Goal: Task Accomplishment & Management: Complete application form

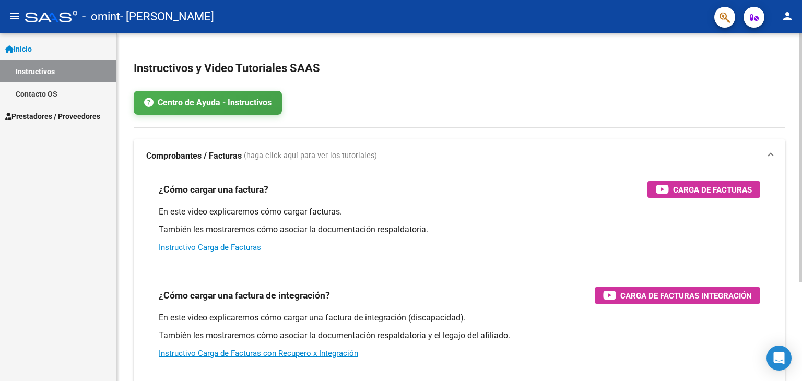
click at [230, 250] on link "Instructivo Carga de Facturas" at bounding box center [210, 247] width 102 height 9
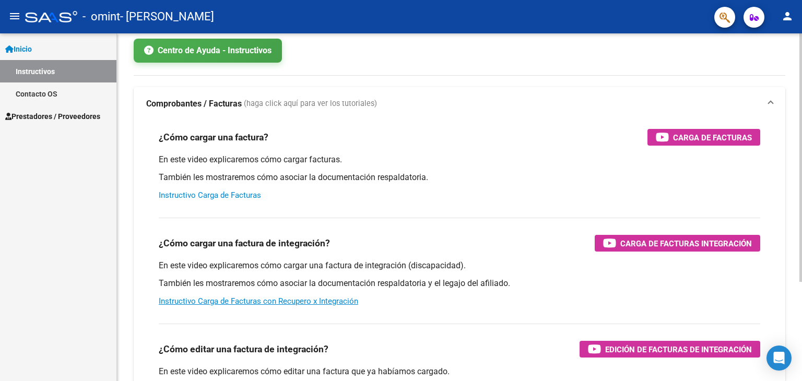
scroll to position [104, 0]
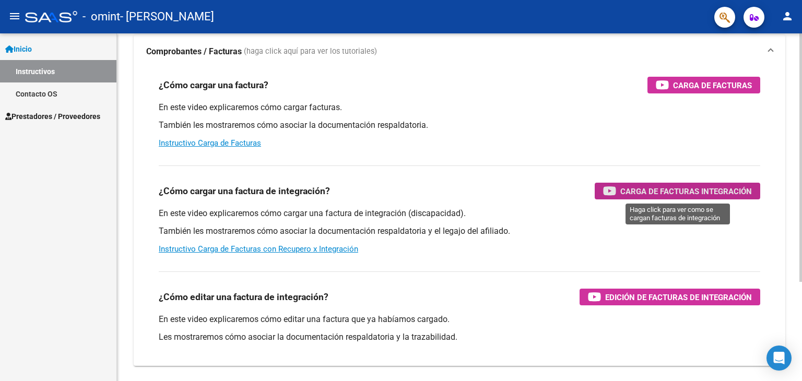
click at [638, 188] on span "Carga de Facturas Integración" at bounding box center [686, 191] width 132 height 13
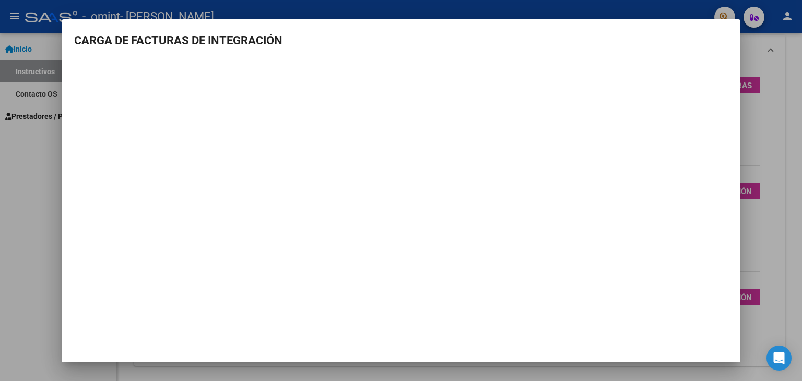
click at [467, 333] on mat-dialog-container "CARGA DE FACTURAS DE INTEGRACIÓN" at bounding box center [401, 190] width 679 height 343
click at [205, 312] on mat-dialog-container "CARGA DE FACTURAS DE INTEGRACIÓN" at bounding box center [401, 190] width 679 height 343
click at [774, 161] on div at bounding box center [401, 190] width 802 height 381
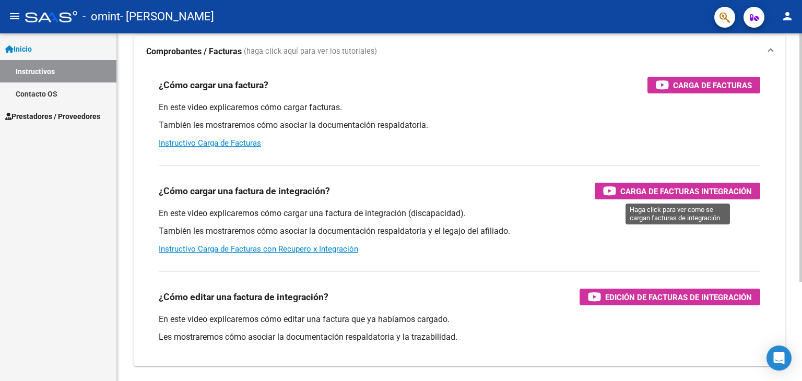
click at [645, 187] on span "Carga de Facturas Integración" at bounding box center [686, 191] width 132 height 13
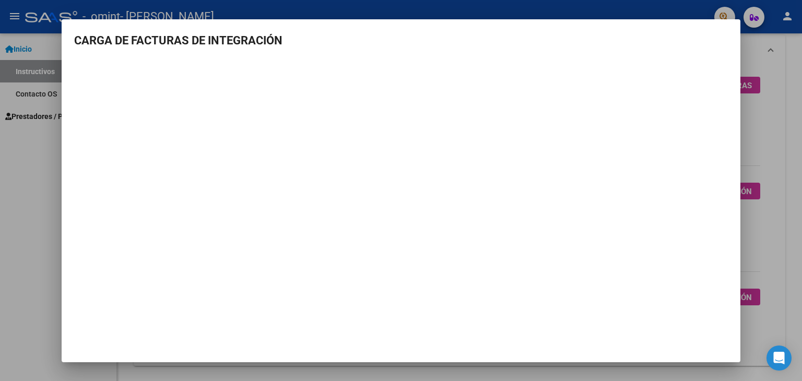
click at [773, 150] on div at bounding box center [401, 190] width 802 height 381
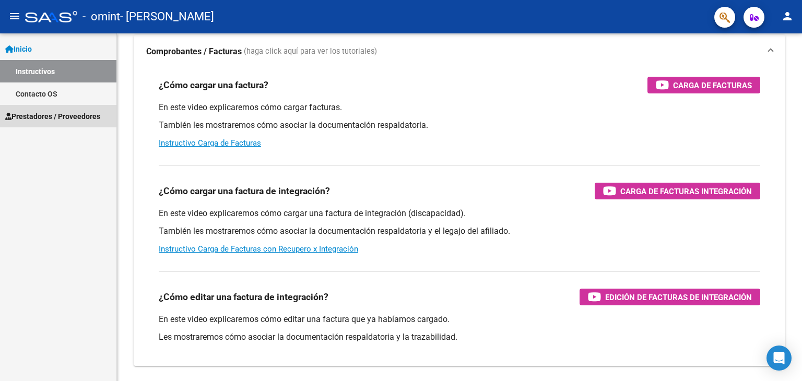
click at [89, 117] on span "Prestadores / Proveedores" at bounding box center [52, 116] width 95 height 11
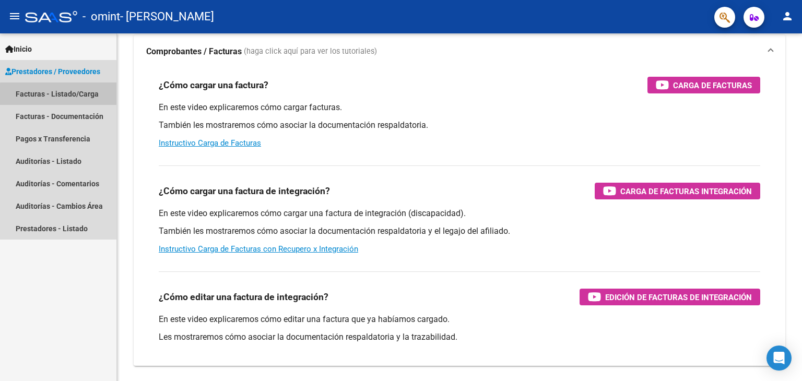
click at [86, 97] on link "Facturas - Listado/Carga" at bounding box center [58, 93] width 116 height 22
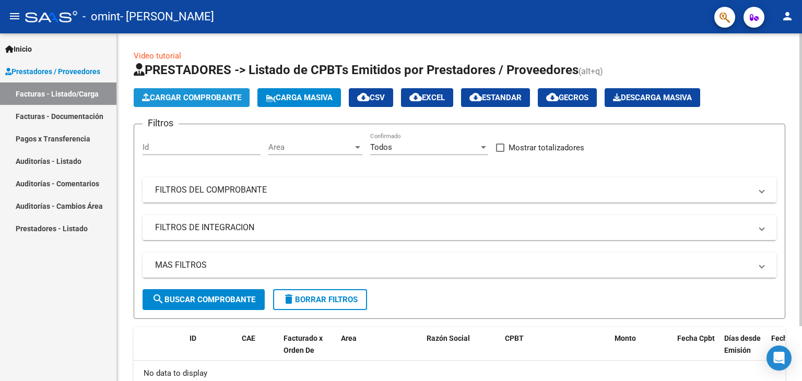
click at [224, 101] on span "Cargar Comprobante" at bounding box center [191, 97] width 99 height 9
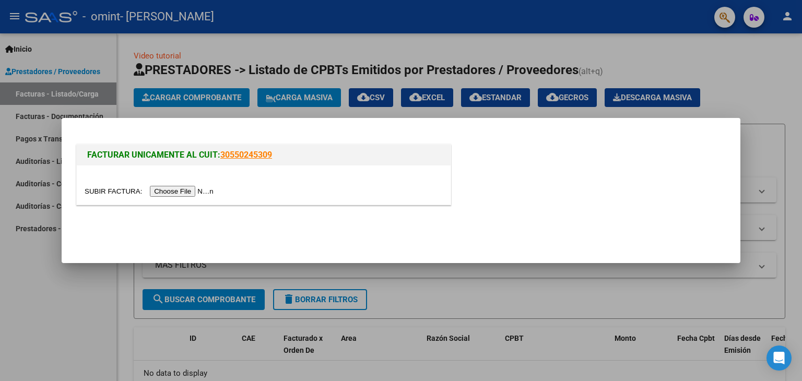
click at [185, 193] on input "file" at bounding box center [151, 191] width 132 height 11
click at [194, 190] on input "file" at bounding box center [151, 191] width 132 height 11
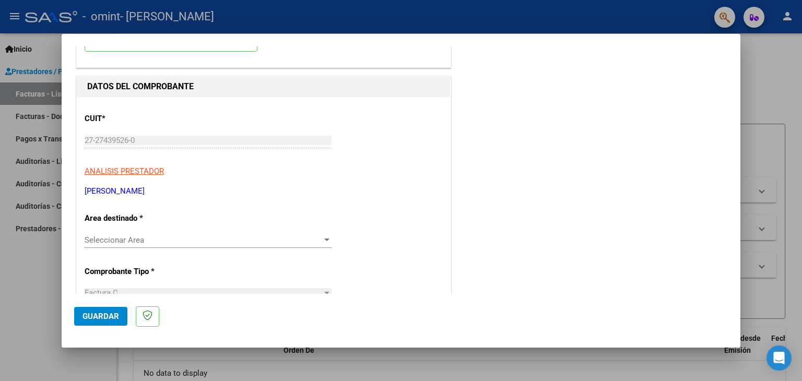
scroll to position [104, 0]
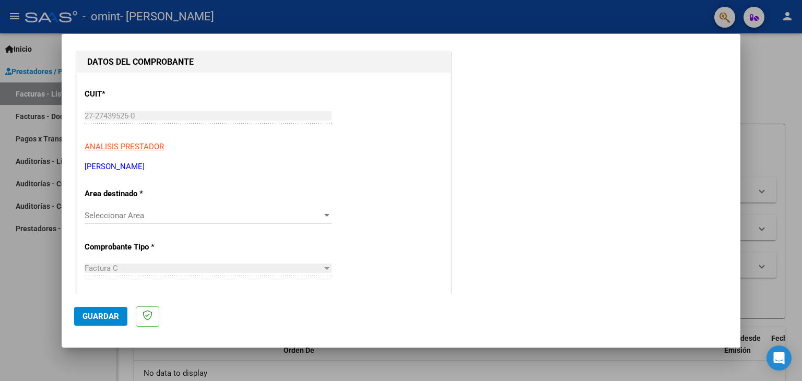
click at [322, 218] on div at bounding box center [326, 215] width 9 height 8
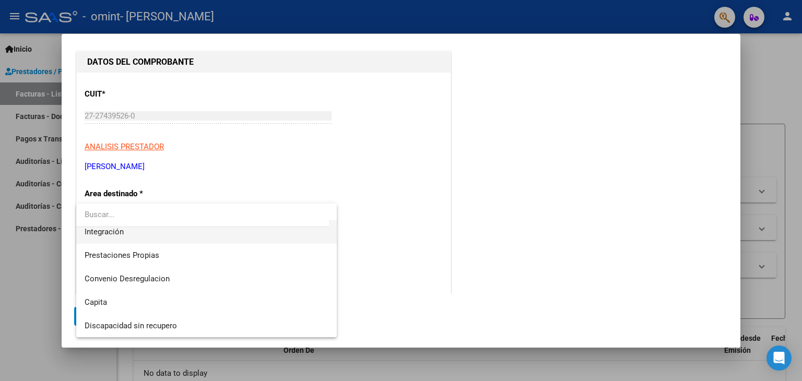
click at [129, 232] on span "Integración" at bounding box center [207, 231] width 244 height 23
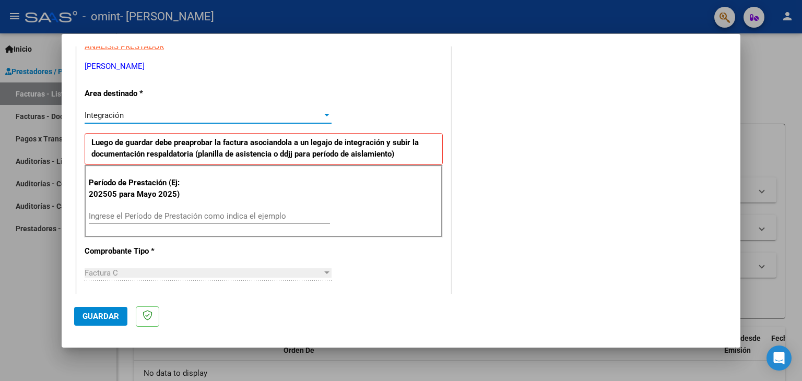
scroll to position [209, 0]
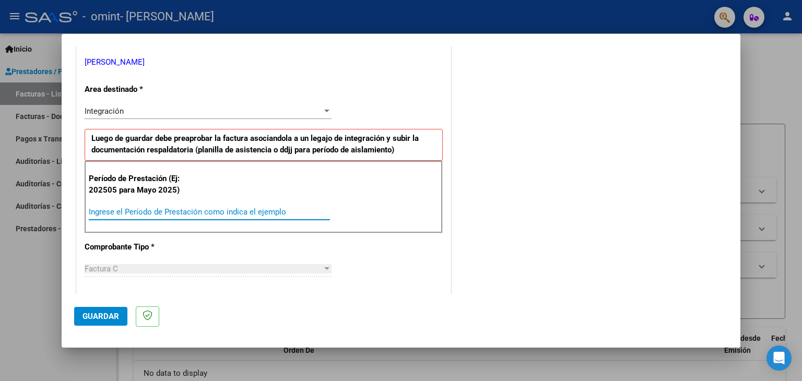
click at [246, 211] on input "Ingrese el Período de Prestación como indica el ejemplo" at bounding box center [209, 211] width 241 height 9
type input "202507"
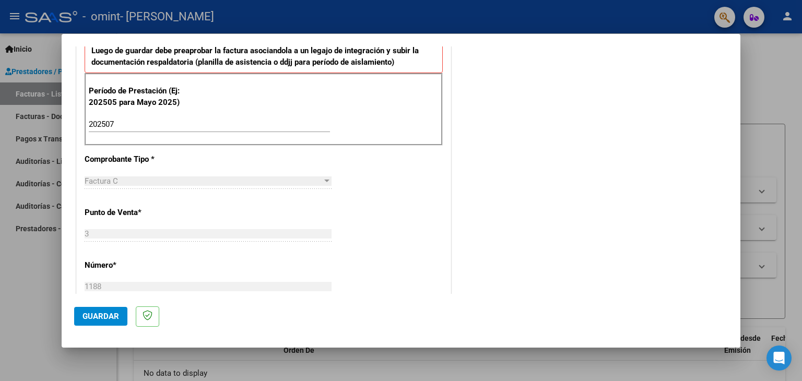
scroll to position [313, 0]
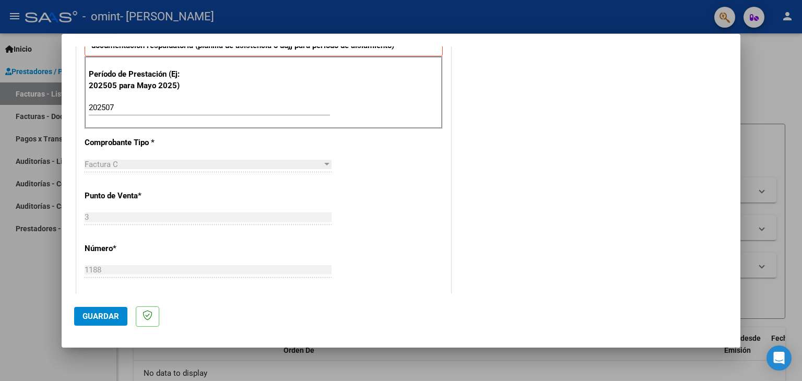
click at [158, 162] on div "Factura C" at bounding box center [204, 164] width 238 height 9
click at [324, 164] on div at bounding box center [326, 164] width 9 height 8
click at [327, 163] on div at bounding box center [326, 164] width 9 height 8
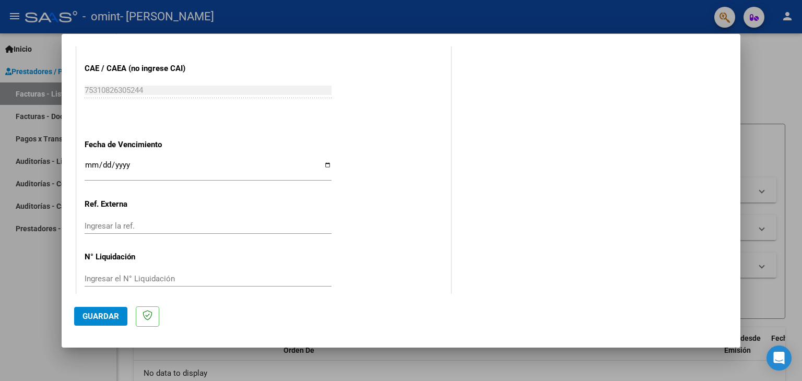
scroll to position [670, 0]
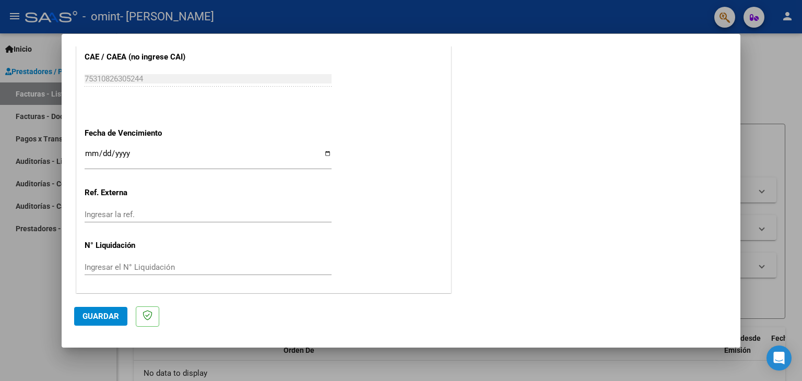
click at [139, 171] on div "Ingresar la fecha" at bounding box center [208, 163] width 247 height 32
click at [133, 160] on input "Ingresar la fecha" at bounding box center [208, 157] width 247 height 17
type input "[DATE]"
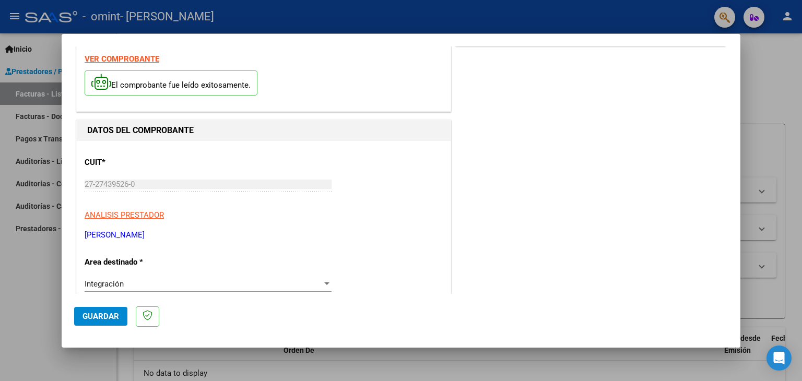
scroll to position [0, 0]
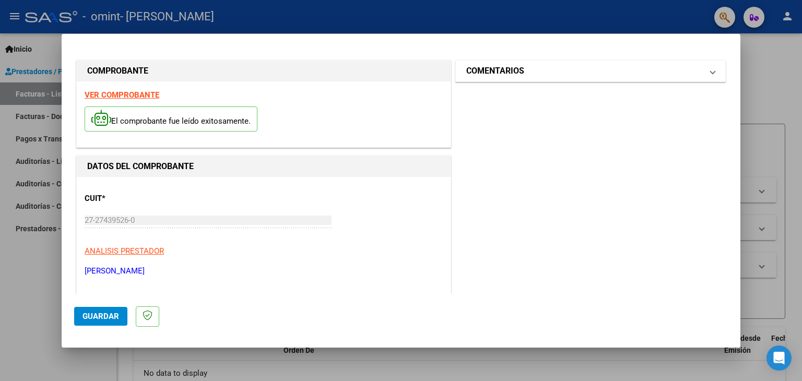
click at [549, 77] on mat-expansion-panel-header "COMENTARIOS" at bounding box center [590, 71] width 269 height 21
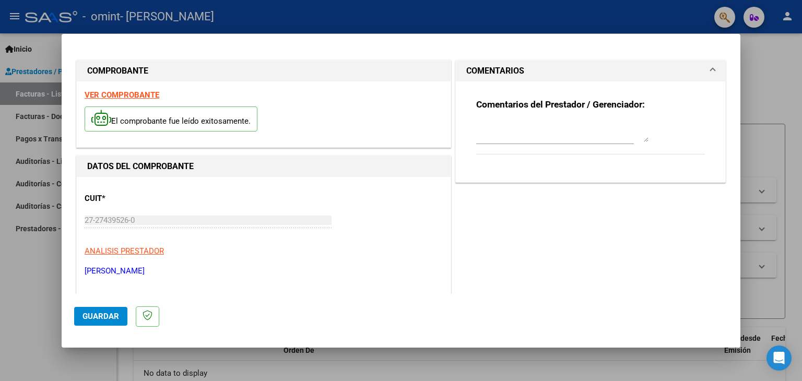
click at [526, 136] on textarea at bounding box center [562, 131] width 172 height 21
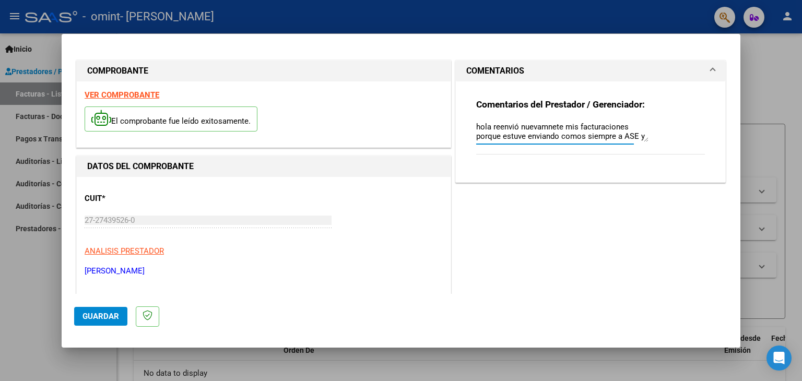
drag, startPoint x: 533, startPoint y: 132, endPoint x: 538, endPoint y: 127, distance: 7.1
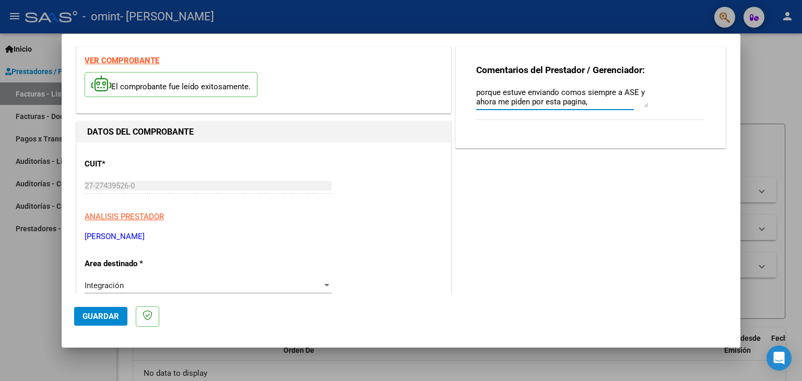
scroll to position [52, 0]
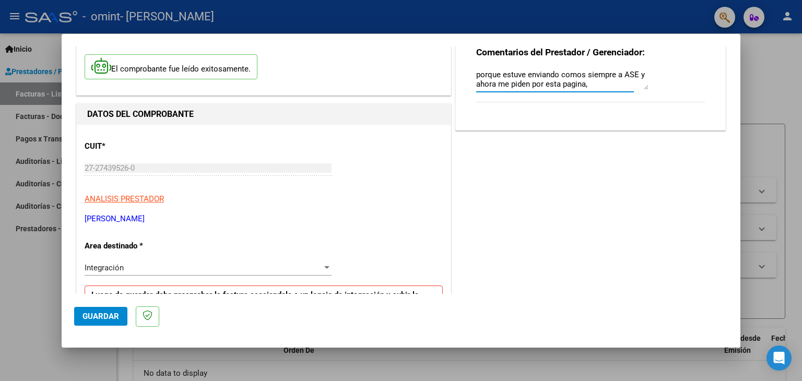
click at [599, 88] on textarea "hola reenvió nuevamente mis facturaciones porque estuve enviando comos siempre …" at bounding box center [562, 79] width 172 height 21
click at [565, 86] on textarea "hola reenvió nuevamente mis facturaciones porque estuve enviando comos siempre …" at bounding box center [562, 79] width 172 height 21
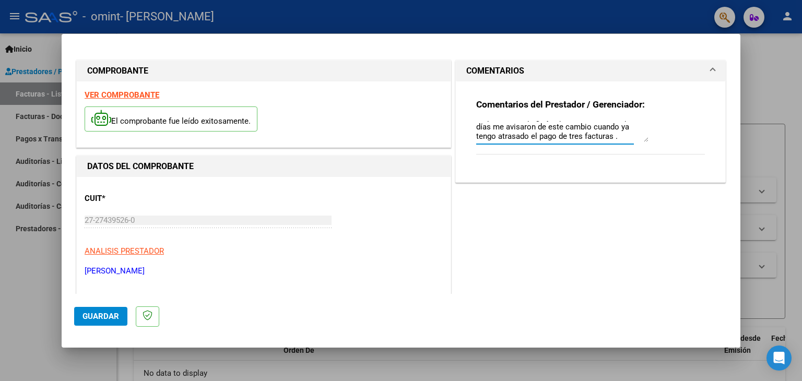
scroll to position [47, 0]
drag, startPoint x: 471, startPoint y: 126, endPoint x: 588, endPoint y: 140, distance: 117.3
click at [588, 140] on textarea "hola reenvió nuevamente mis facturaciones porque estuve enviando comos siempre …" at bounding box center [562, 131] width 172 height 21
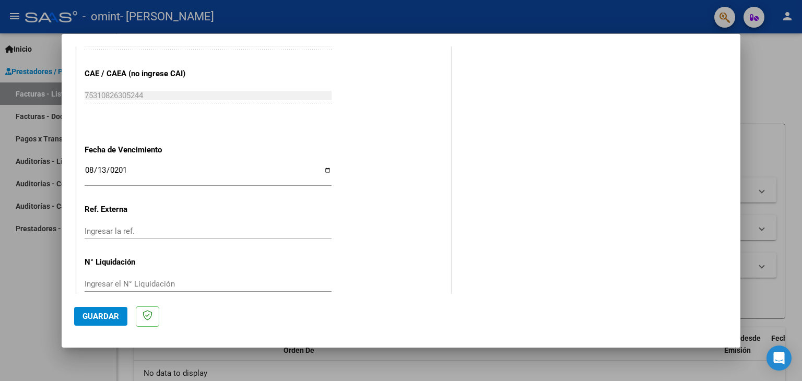
scroll to position [670, 0]
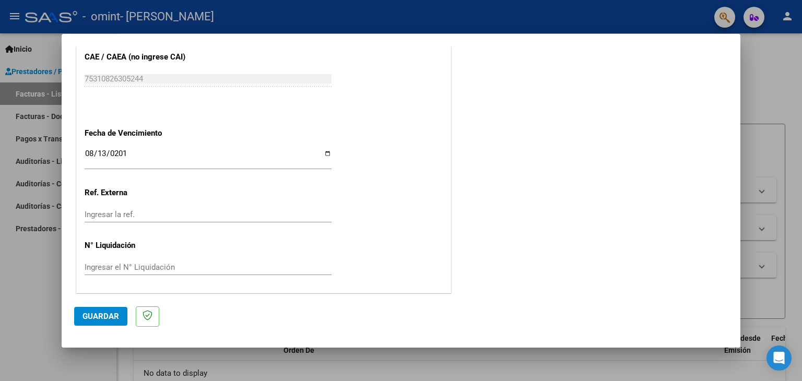
type textarea "hola reenvió nuevamente mis facturaciones porque estuve enviando comos siempre …"
click at [103, 320] on span "Guardar" at bounding box center [100, 316] width 37 height 9
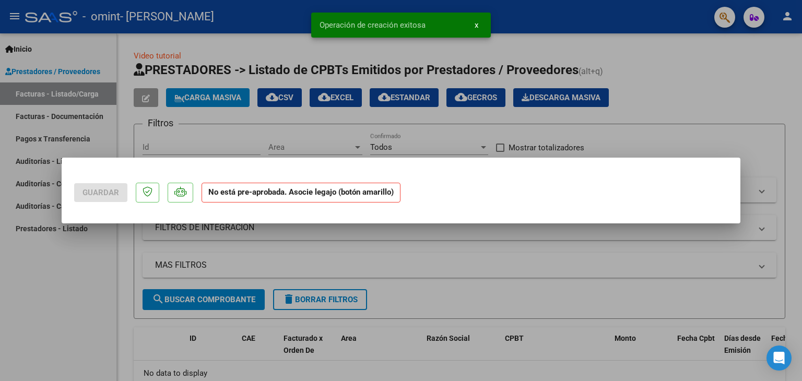
scroll to position [0, 0]
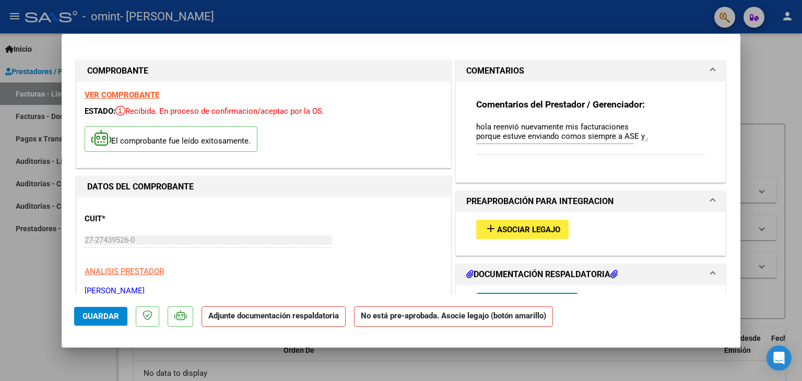
click at [519, 231] on span "Asociar Legajo" at bounding box center [528, 229] width 63 height 9
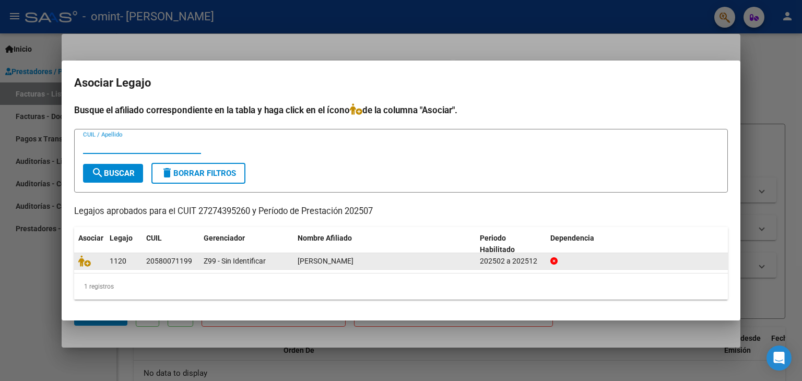
click at [106, 258] on datatable-body-cell "1120" at bounding box center [123, 261] width 37 height 16
click at [110, 259] on span "1120" at bounding box center [118, 261] width 17 height 8
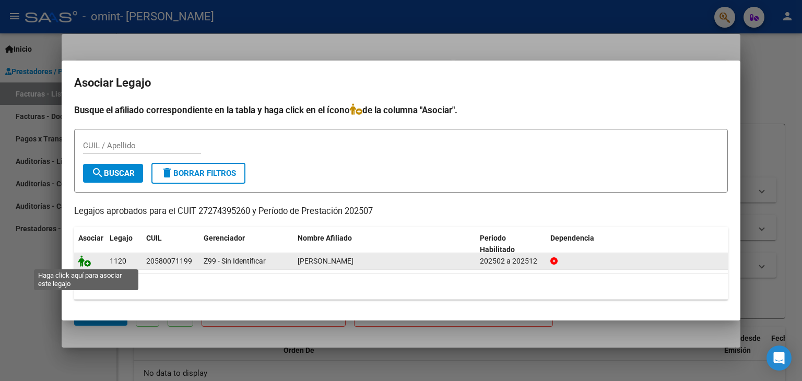
click at [84, 262] on icon at bounding box center [84, 260] width 13 height 11
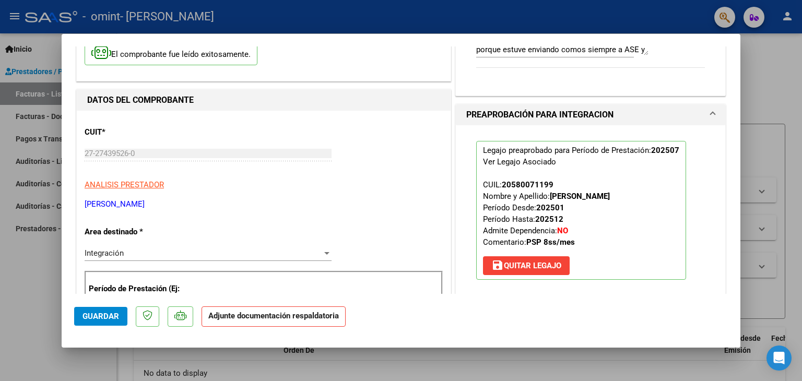
scroll to position [104, 0]
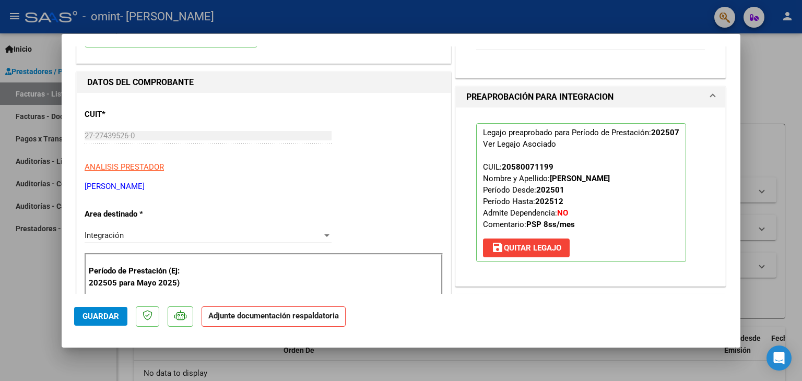
click at [257, 315] on strong "Adjunte documentación respaldatoria" at bounding box center [273, 315] width 131 height 9
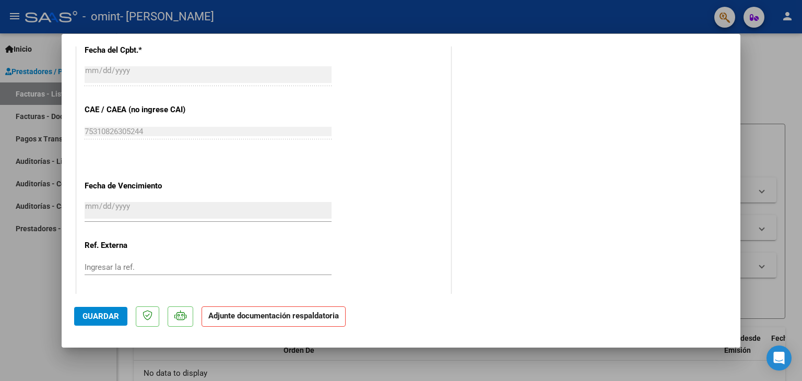
scroll to position [686, 0]
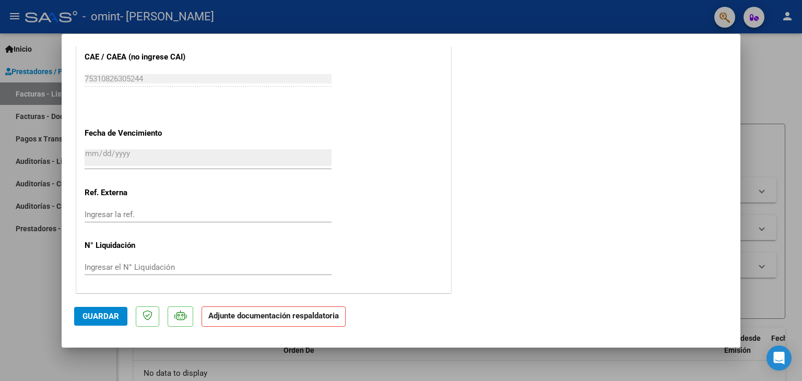
click at [191, 266] on input "Ingresar el N° Liquidación" at bounding box center [208, 267] width 247 height 9
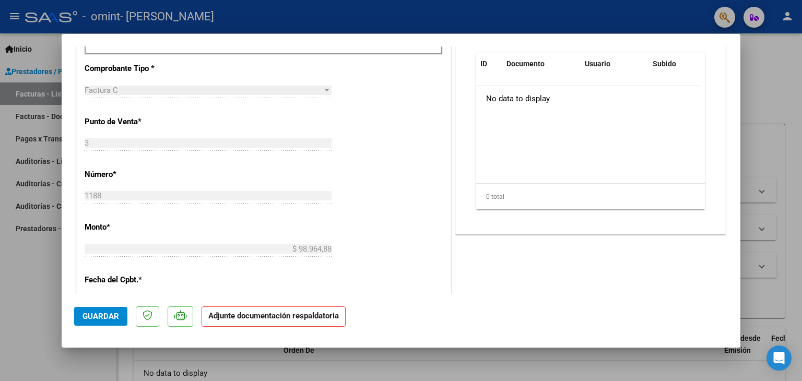
scroll to position [424, 0]
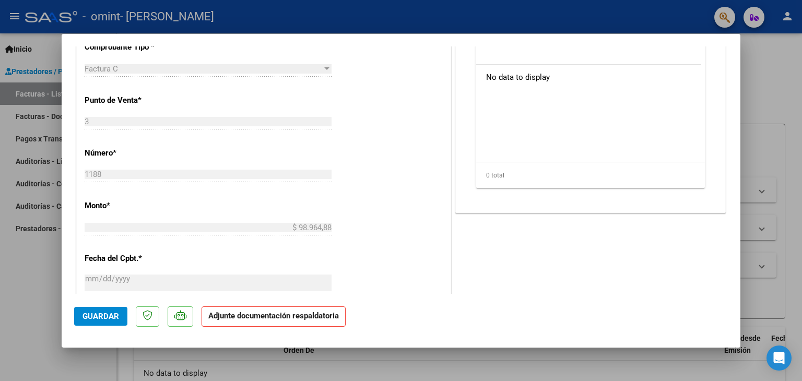
click at [217, 318] on strong "Adjunte documentación respaldatoria" at bounding box center [273, 315] width 131 height 9
click at [229, 314] on strong "Adjunte documentación respaldatoria" at bounding box center [273, 315] width 131 height 9
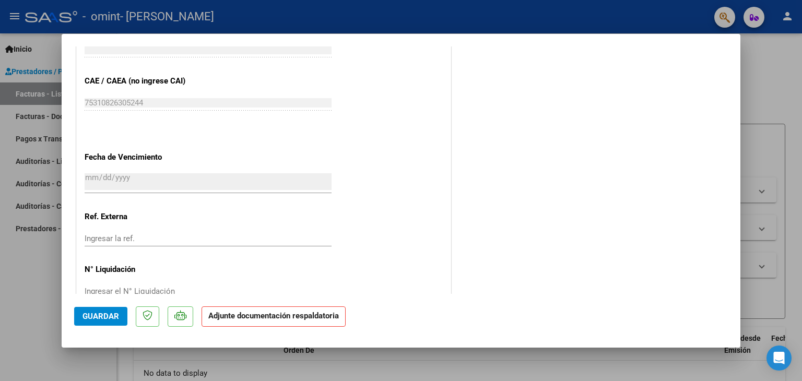
scroll to position [686, 0]
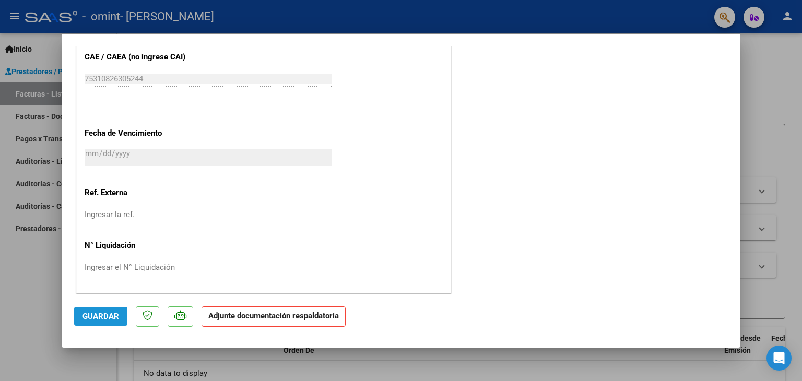
click at [93, 319] on span "Guardar" at bounding box center [100, 316] width 37 height 9
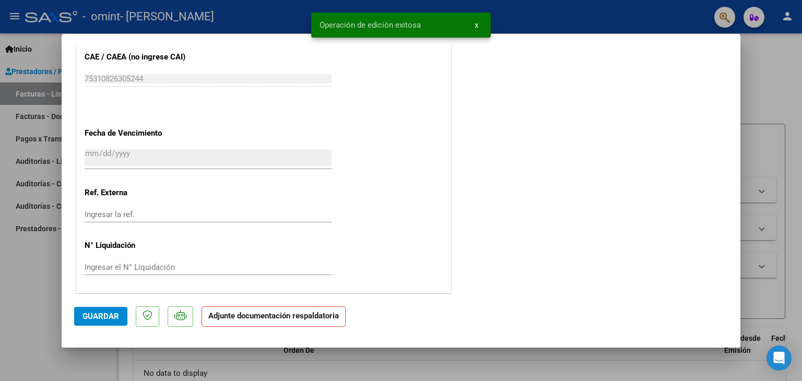
click at [271, 318] on strong "Adjunte documentación respaldatoria" at bounding box center [273, 315] width 131 height 9
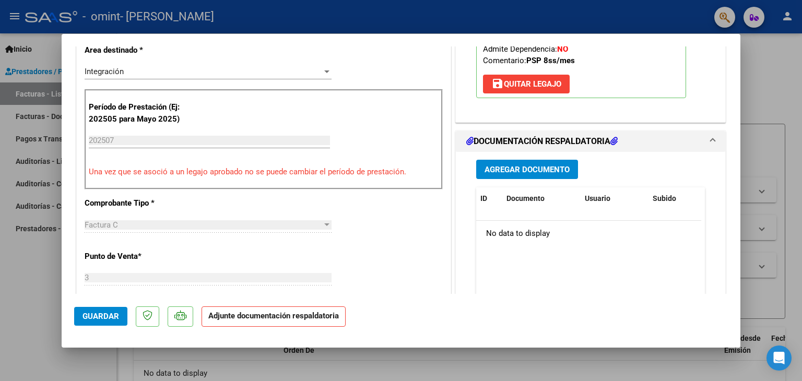
scroll to position [268, 0]
click at [518, 171] on span "Agregar Documento" at bounding box center [527, 170] width 85 height 9
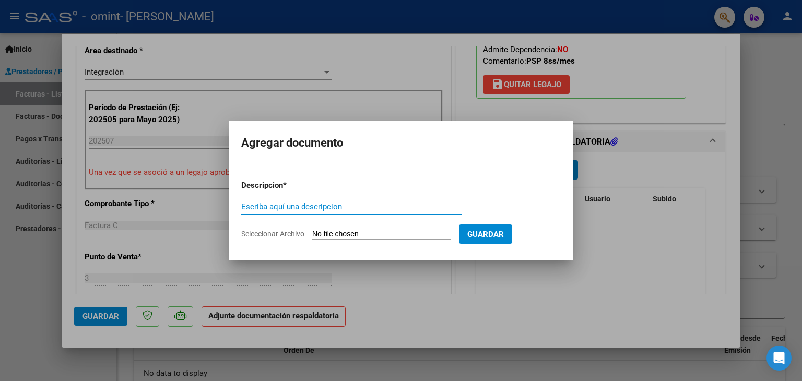
click at [335, 205] on input "Escriba aquí una descripcion" at bounding box center [351, 206] width 220 height 9
type input "planilla de asistencia"
click at [381, 232] on input "Seleccionar Archivo" at bounding box center [381, 235] width 138 height 10
type input "C:\fakepath\PLANILLA [PERSON_NAME].pdf"
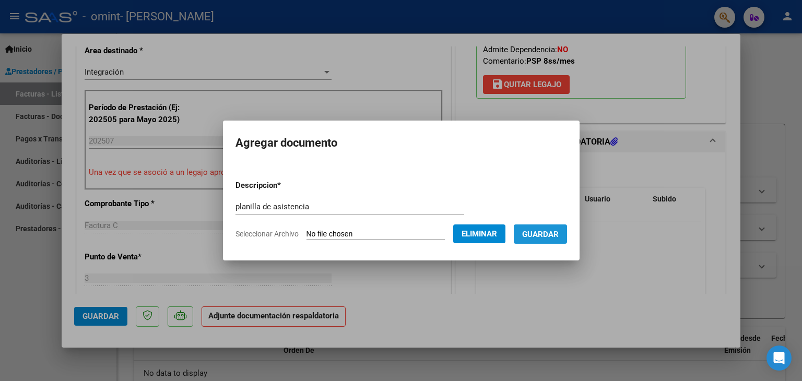
click at [532, 241] on button "Guardar" at bounding box center [540, 234] width 53 height 19
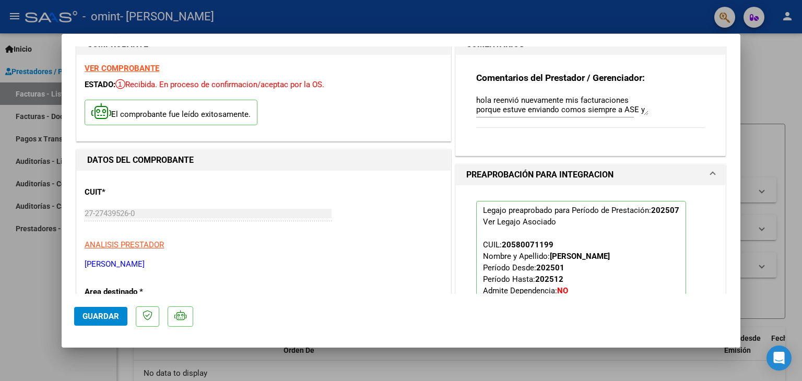
scroll to position [0, 0]
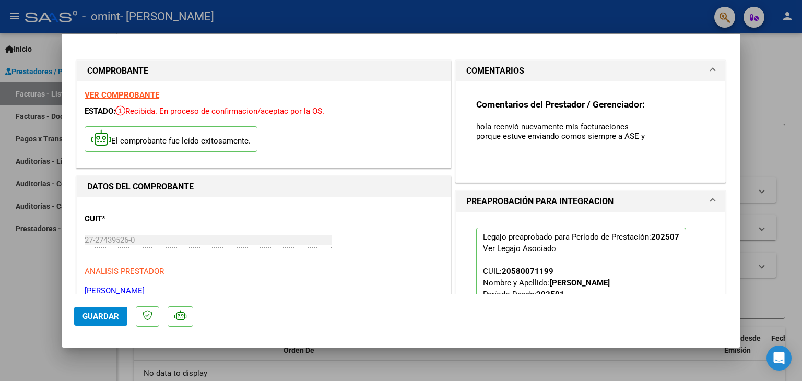
click at [116, 320] on span "Guardar" at bounding box center [100, 316] width 37 height 9
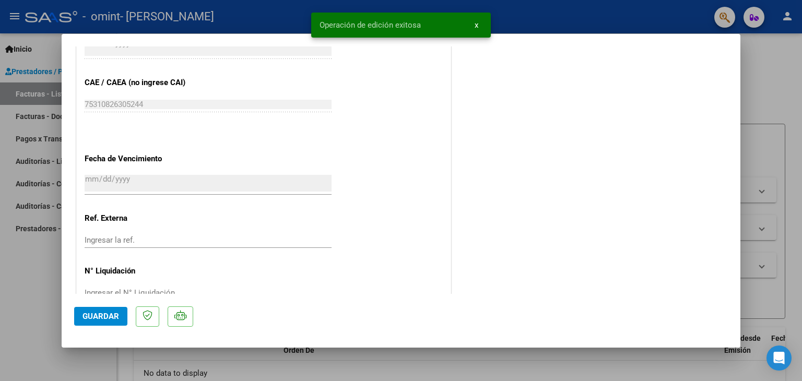
scroll to position [686, 0]
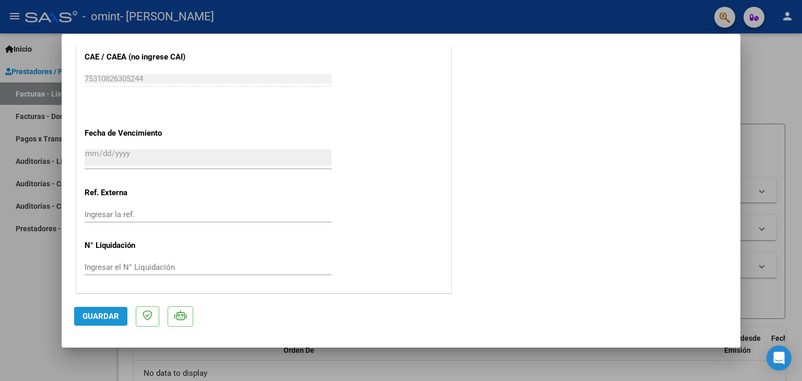
click at [108, 314] on span "Guardar" at bounding box center [100, 316] width 37 height 9
click at [379, 363] on div at bounding box center [401, 190] width 802 height 381
type input "$ 0,00"
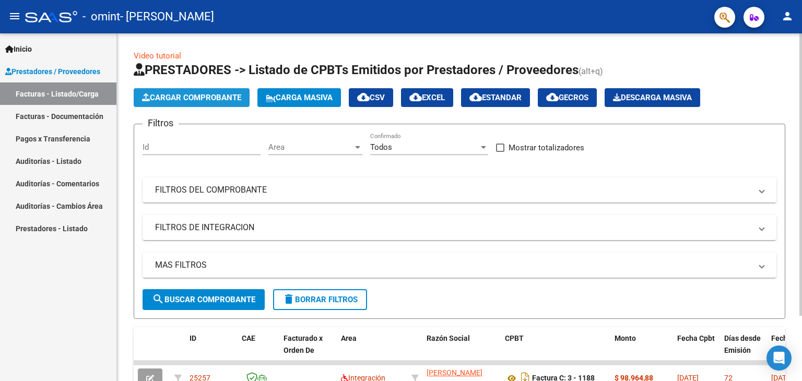
click at [186, 97] on span "Cargar Comprobante" at bounding box center [191, 97] width 99 height 9
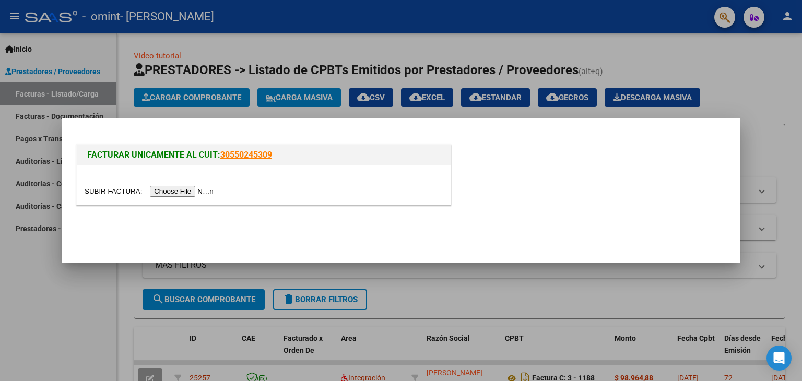
click at [205, 192] on input "file" at bounding box center [151, 191] width 132 height 11
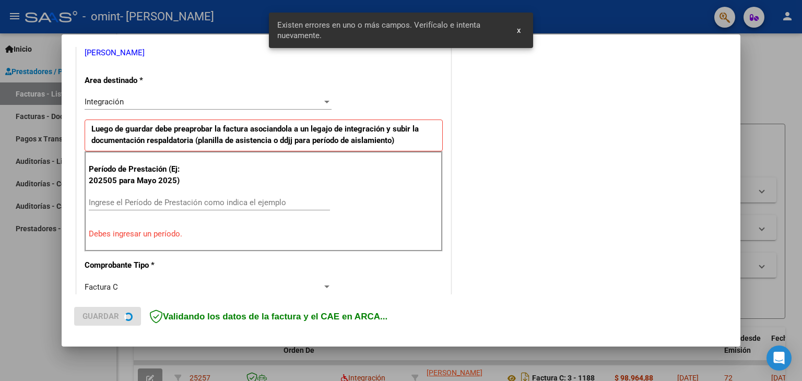
scroll to position [219, 0]
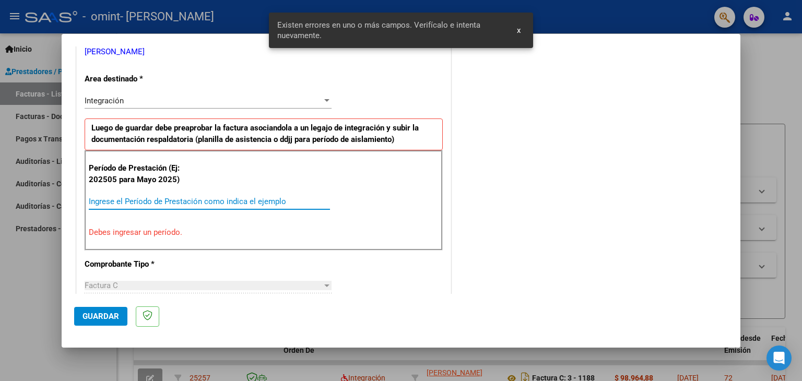
click at [162, 201] on input "Ingrese el Período de Prestación como indica el ejemplo" at bounding box center [209, 201] width 241 height 9
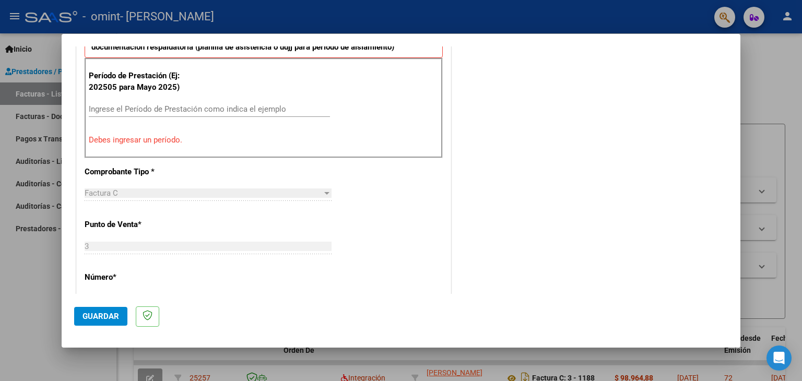
scroll to position [313, 0]
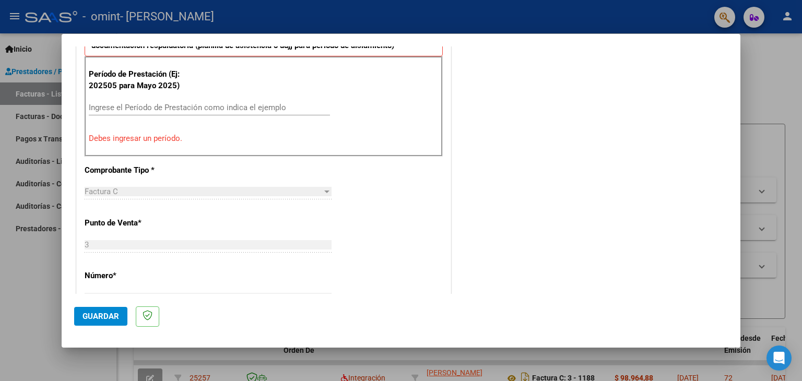
click at [191, 105] on input "Ingrese el Período de Prestación como indica el ejemplo" at bounding box center [209, 107] width 241 height 9
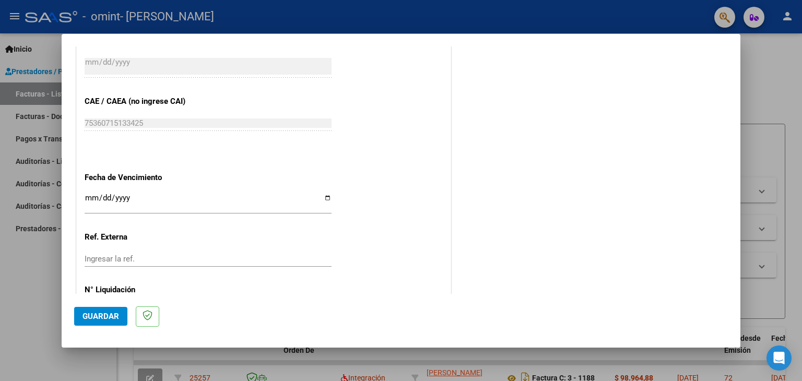
scroll to position [627, 0]
type input "202508"
click at [192, 207] on input "Ingresar la fecha" at bounding box center [208, 201] width 247 height 17
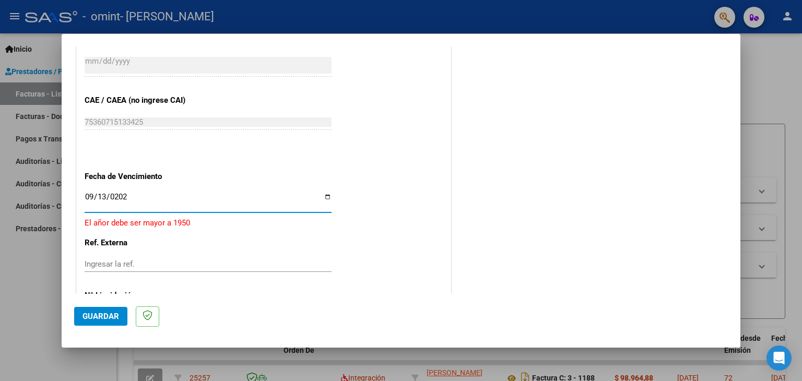
type input "[DATE]"
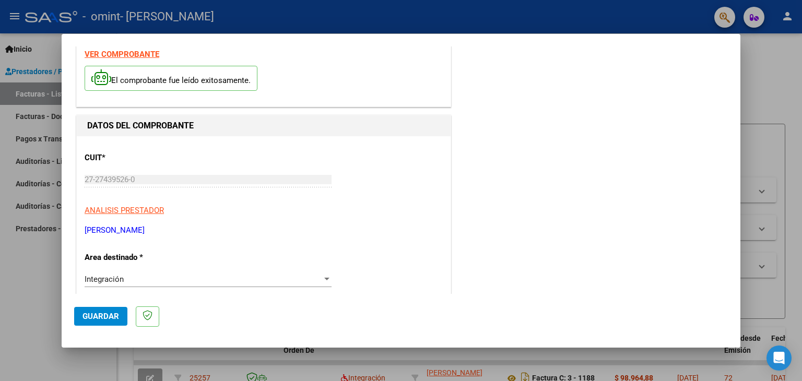
scroll to position [0, 0]
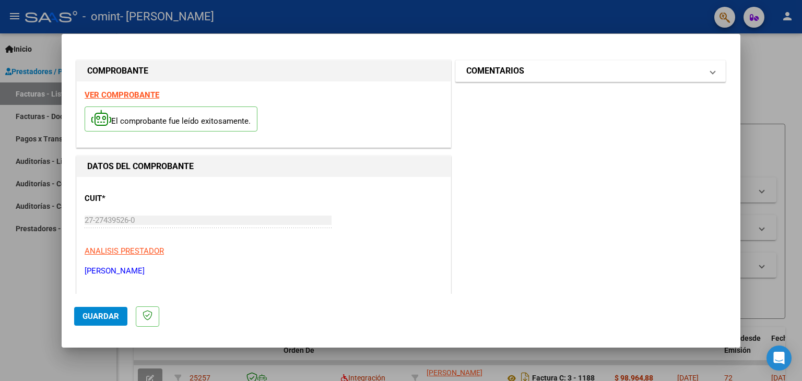
click at [533, 78] on mat-expansion-panel-header "COMENTARIOS" at bounding box center [590, 71] width 269 height 21
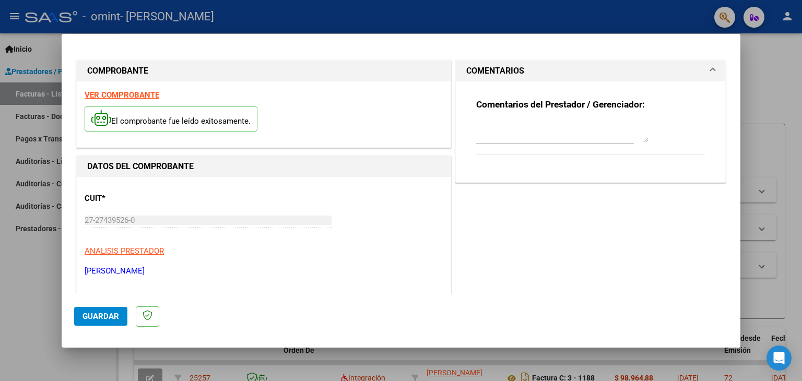
click at [518, 143] on div at bounding box center [562, 131] width 172 height 25
paste textarea "hola reenvió nuevamente mis facturaciones porque estuve enviando comos siempre …"
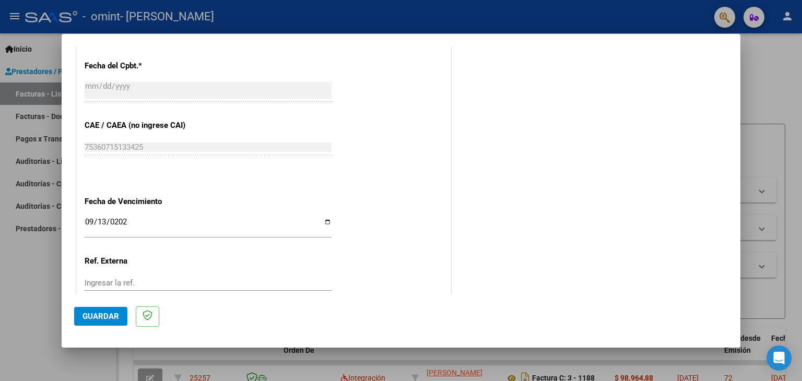
scroll to position [627, 0]
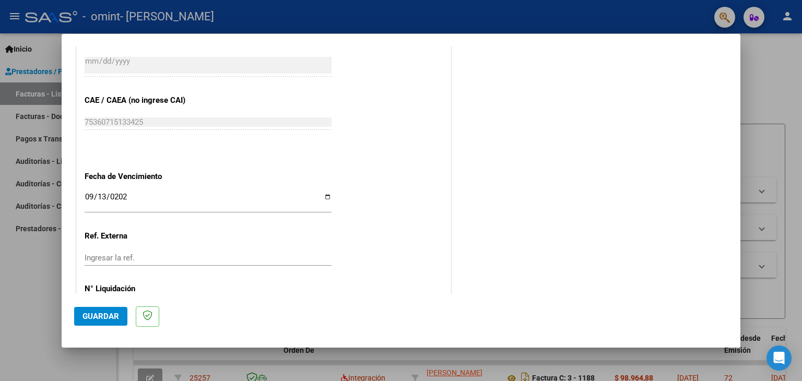
type textarea "hola reenvió nuevamente mis facturaciones porque estuve enviando comos siempre …"
click at [109, 316] on span "Guardar" at bounding box center [100, 316] width 37 height 9
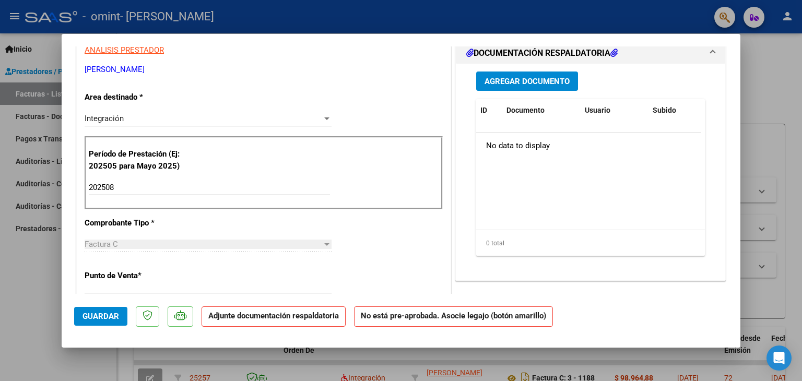
scroll to position [136, 0]
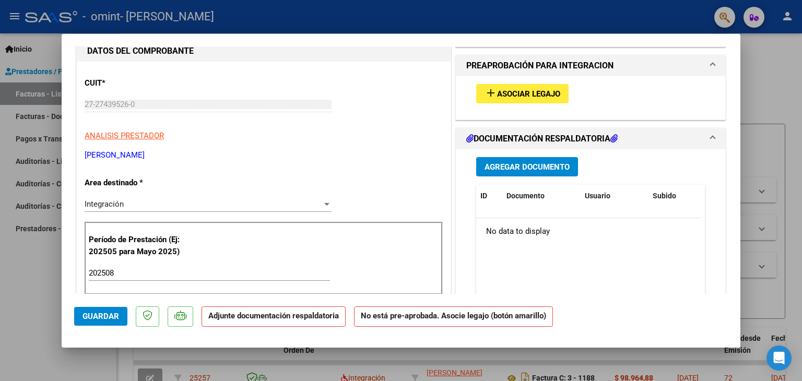
click at [521, 99] on button "add Asociar Legajo" at bounding box center [522, 93] width 92 height 19
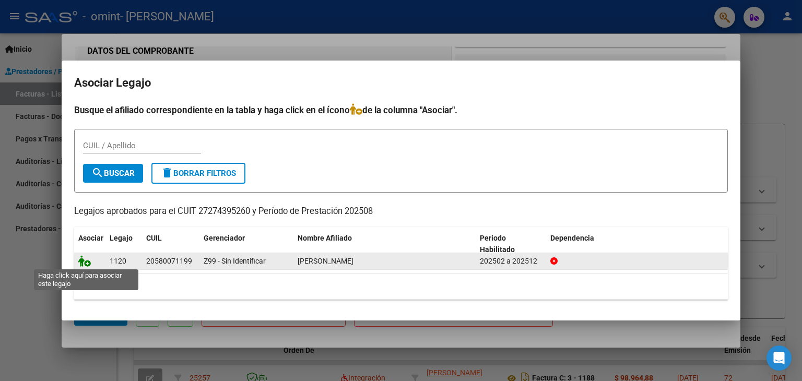
click at [83, 262] on icon at bounding box center [84, 260] width 13 height 11
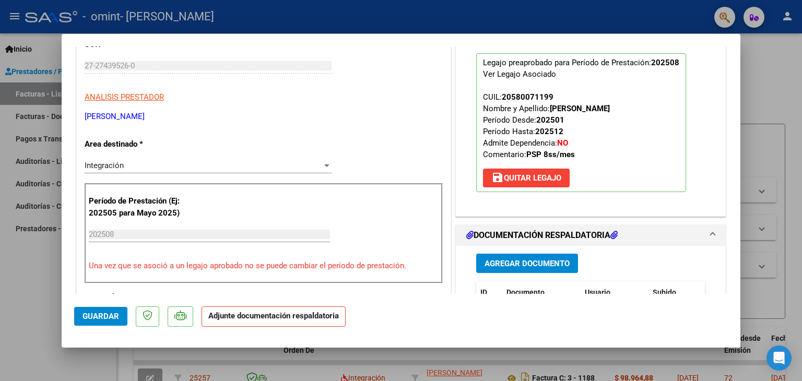
scroll to position [345, 0]
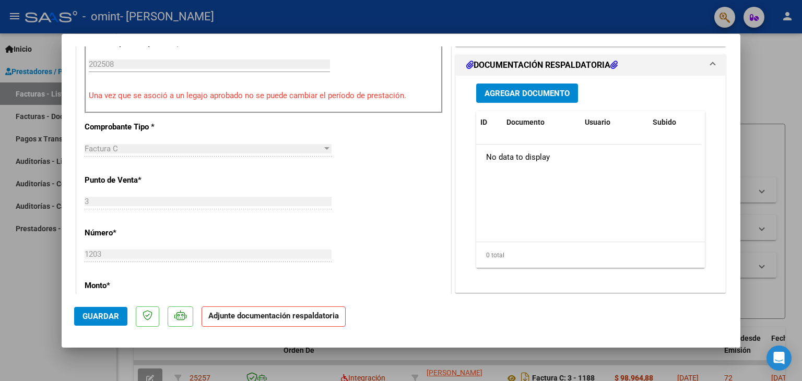
click at [512, 94] on span "Agregar Documento" at bounding box center [527, 93] width 85 height 9
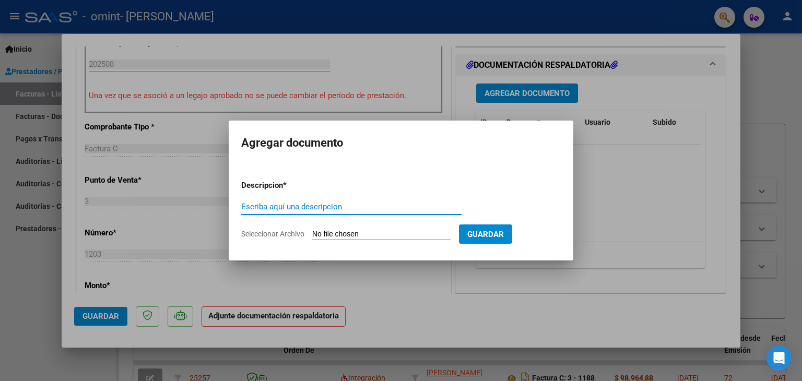
click at [339, 208] on input "Escriba aquí una descripcion" at bounding box center [351, 206] width 220 height 9
type input "planilla de asistencia"
click at [292, 238] on span "Seleccionar Archivo" at bounding box center [272, 234] width 63 height 8
click at [312, 238] on input "Seleccionar Archivo" at bounding box center [381, 235] width 138 height 10
type input "C:\fakepath\PLANILLA [PERSON_NAME].pdf"
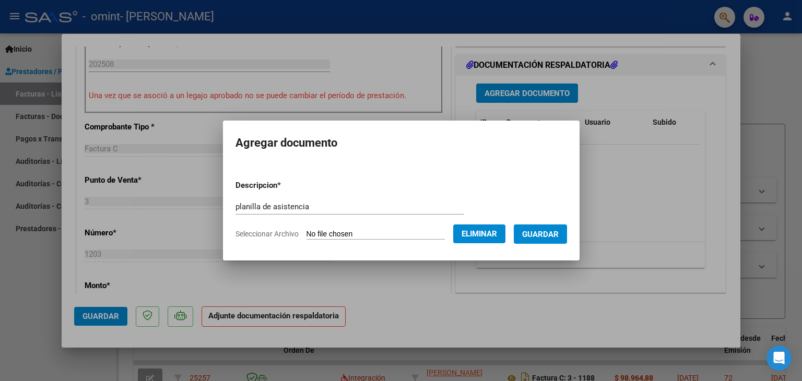
click at [545, 238] on span "Guardar" at bounding box center [540, 234] width 37 height 9
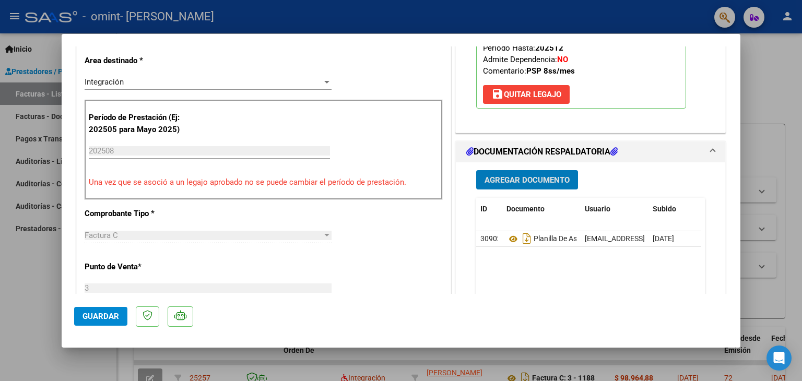
scroll to position [261, 0]
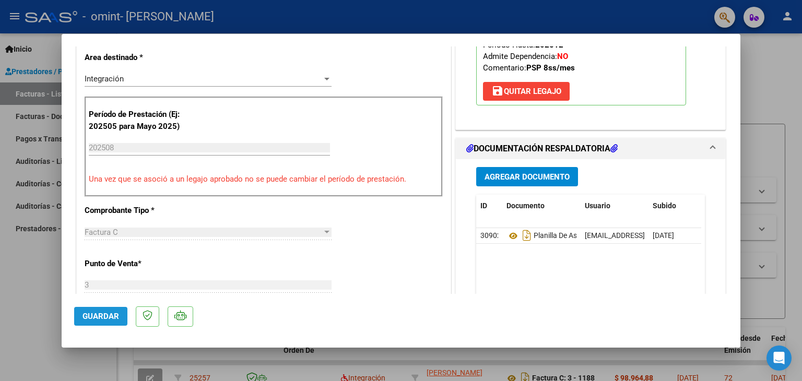
click at [107, 314] on span "Guardar" at bounding box center [100, 316] width 37 height 9
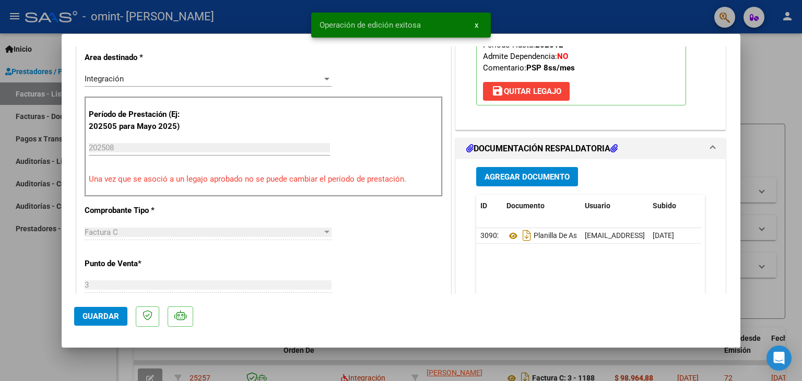
click at [332, 357] on div at bounding box center [401, 190] width 802 height 381
type input "$ 0,00"
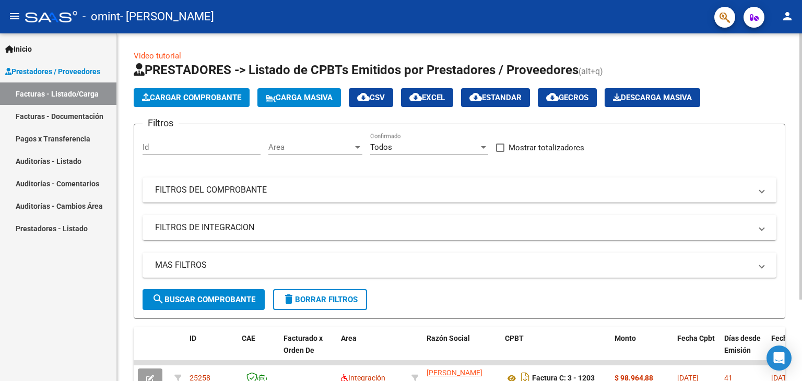
click at [214, 94] on span "Cargar Comprobante" at bounding box center [191, 97] width 99 height 9
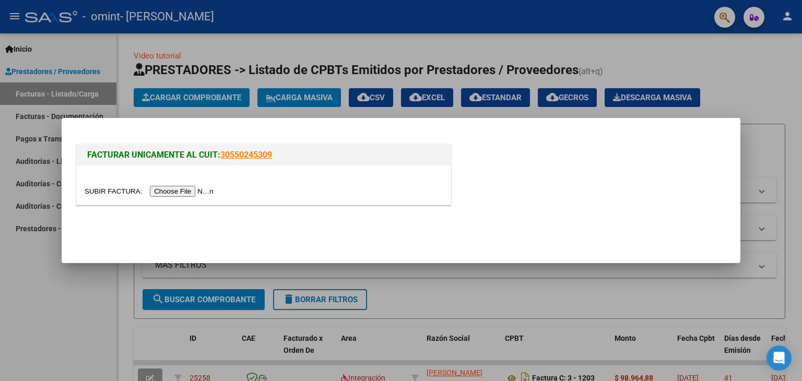
click at [206, 195] on input "file" at bounding box center [151, 191] width 132 height 11
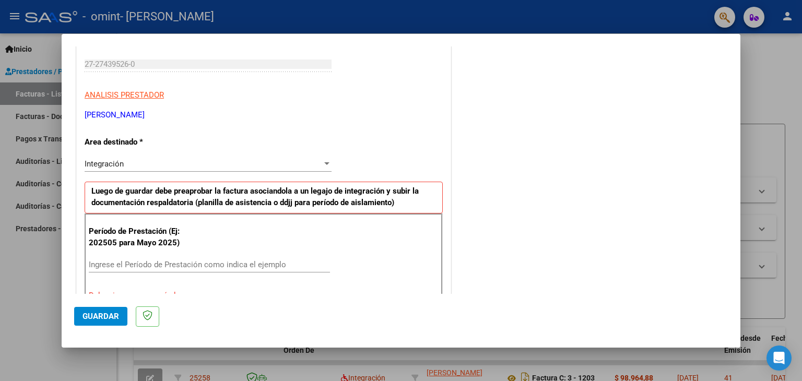
scroll to position [239, 0]
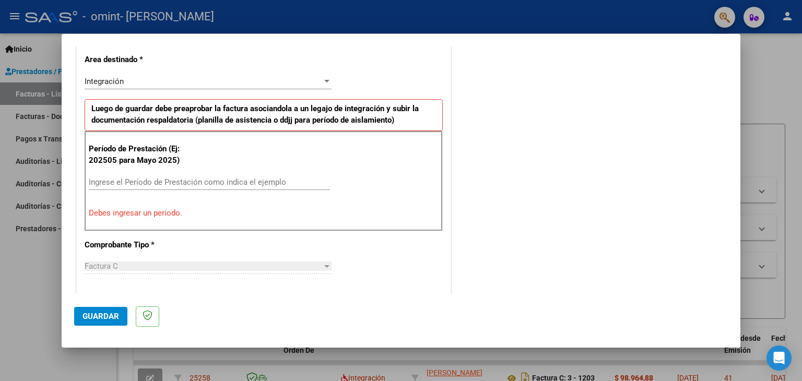
click at [183, 186] on div "Ingrese el Período de Prestación como indica el ejemplo" at bounding box center [209, 182] width 241 height 16
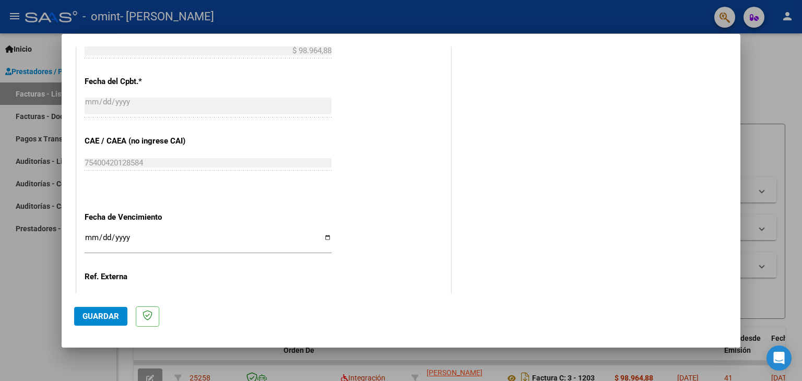
scroll to position [604, 0]
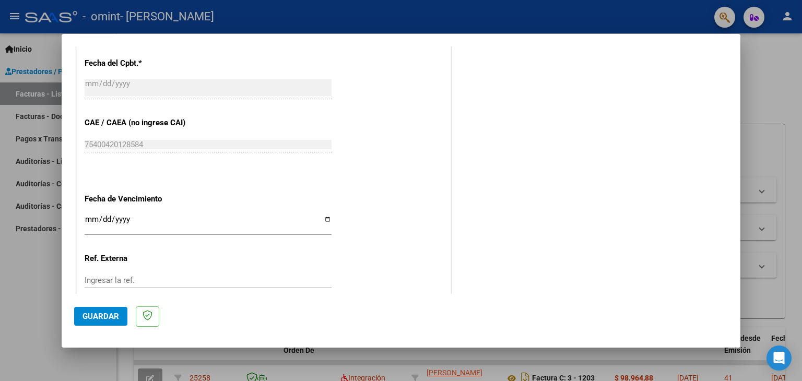
type input "202509"
click at [148, 222] on input "Ingresar la fecha" at bounding box center [208, 223] width 247 height 17
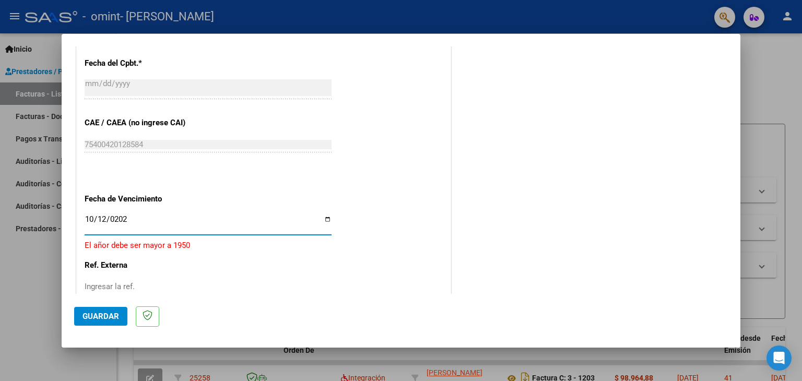
type input "[DATE]"
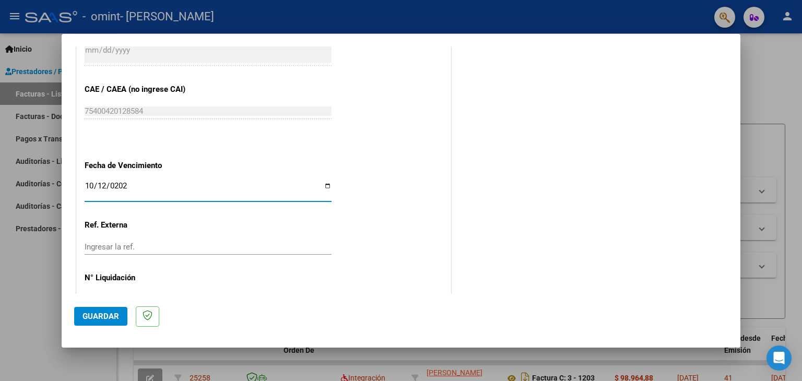
scroll to position [670, 0]
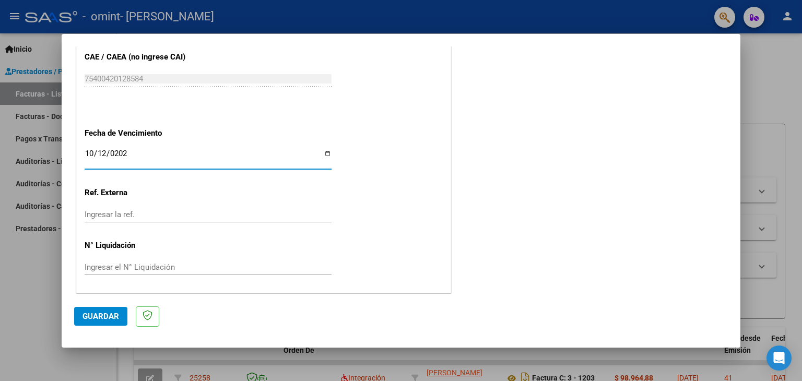
click at [92, 320] on span "Guardar" at bounding box center [100, 316] width 37 height 9
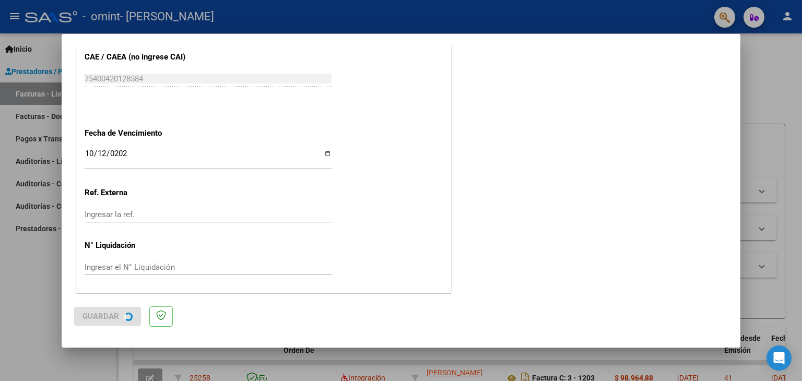
scroll to position [0, 0]
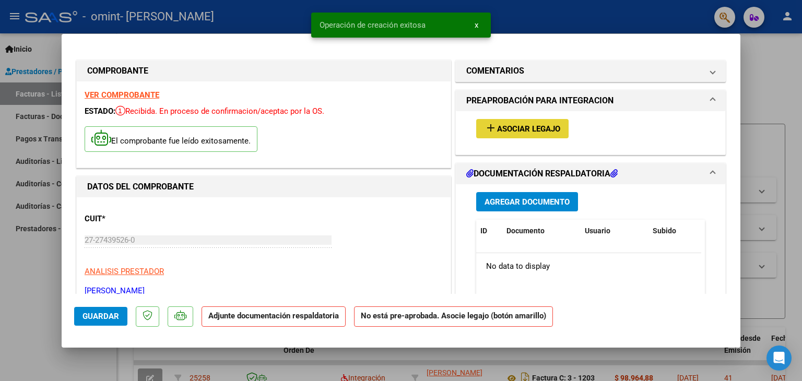
click at [537, 128] on span "Asociar Legajo" at bounding box center [528, 128] width 63 height 9
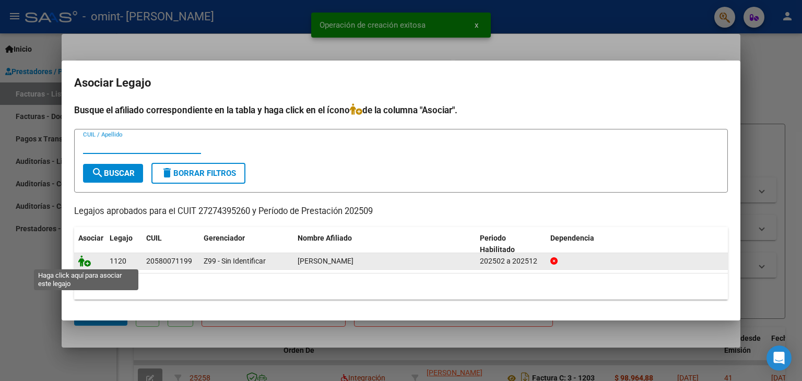
click at [86, 262] on icon at bounding box center [84, 260] width 13 height 11
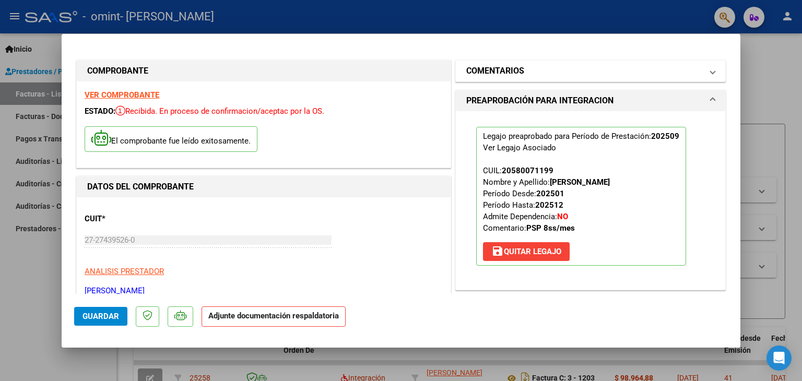
click at [670, 72] on mat-panel-title "COMENTARIOS" at bounding box center [584, 71] width 236 height 13
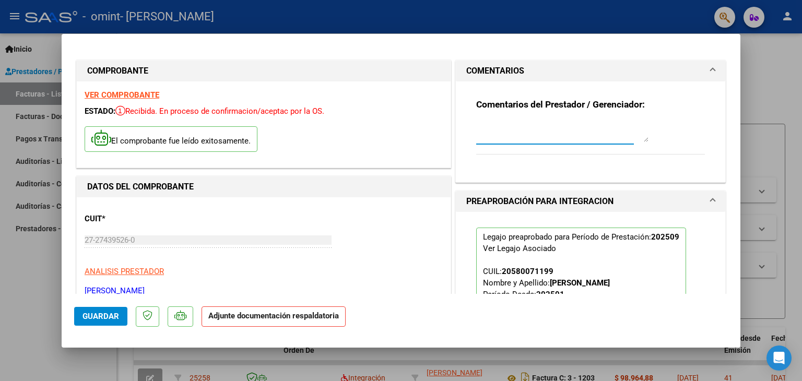
paste textarea "hola reenvió nuevamente mis facturaciones porque estuve enviando comos siempre …"
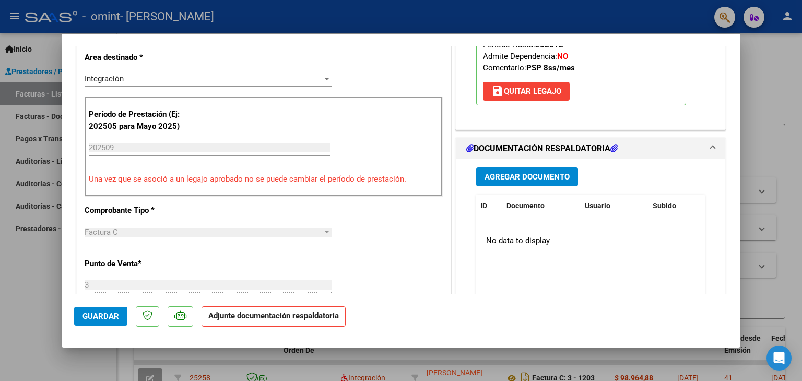
scroll to position [313, 0]
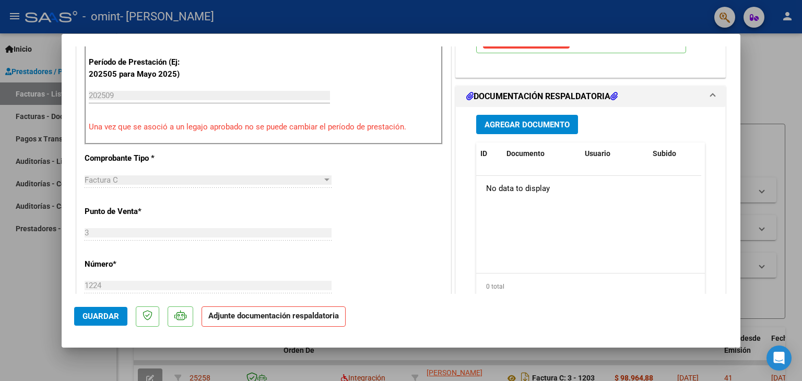
type textarea "hola reenvió nuevamente mis facturaciones porque estuve enviando comos siempre …"
click at [525, 125] on span "Agregar Documento" at bounding box center [527, 124] width 85 height 9
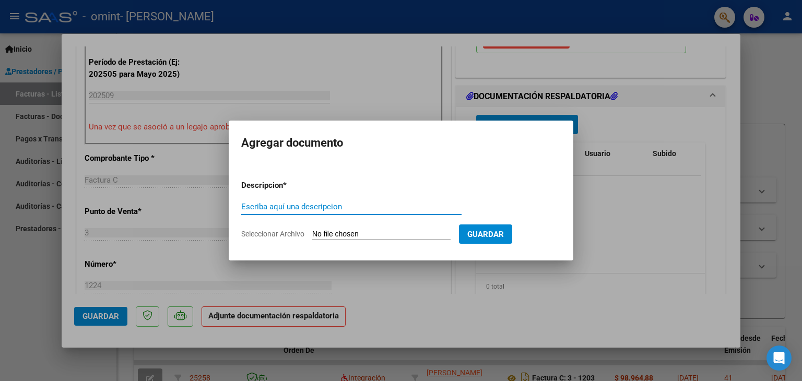
click at [348, 209] on input "Escriba aquí una descripcion" at bounding box center [351, 206] width 220 height 9
click at [259, 207] on input "planila de asistencia" at bounding box center [351, 206] width 220 height 9
type input "planilla de asistencia"
click at [275, 232] on span "Seleccionar Archivo" at bounding box center [272, 234] width 63 height 8
click at [312, 232] on input "Seleccionar Archivo" at bounding box center [381, 235] width 138 height 10
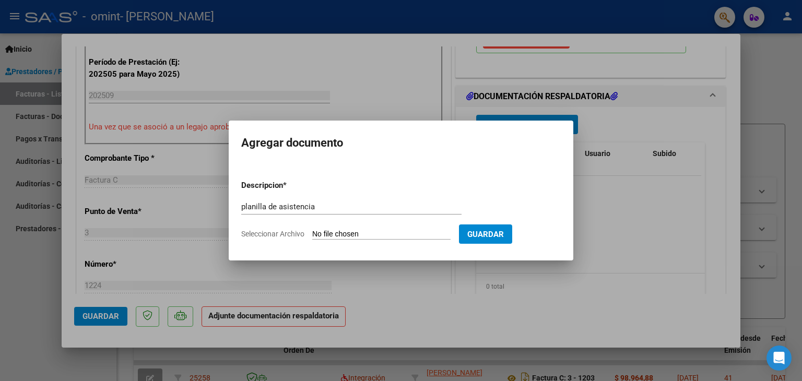
type input "C:\fakepath\PLANILLA [PERSON_NAME].pdf"
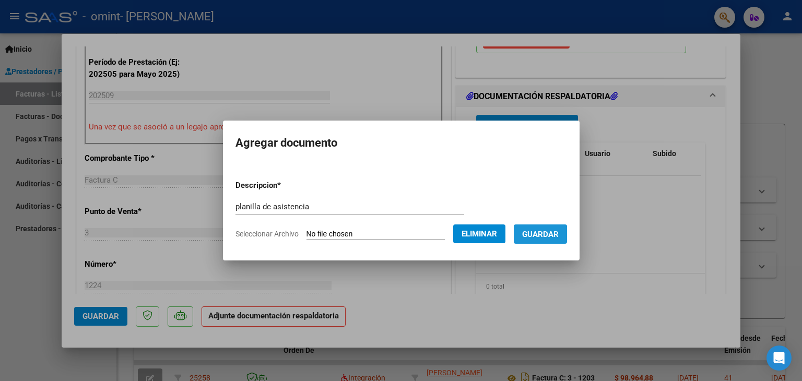
click at [542, 240] on button "Guardar" at bounding box center [540, 234] width 53 height 19
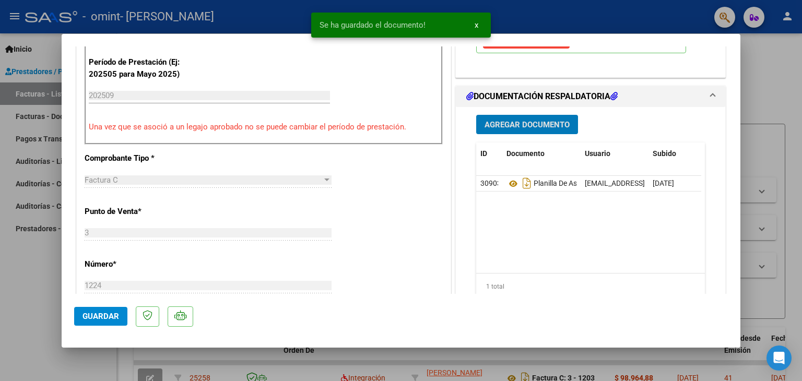
scroll to position [365, 0]
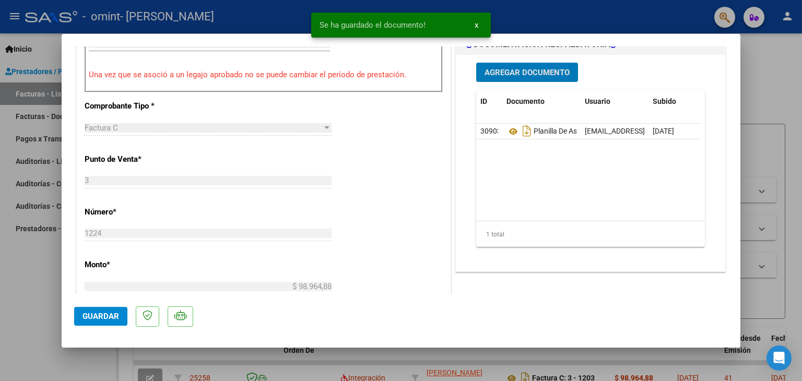
click at [109, 314] on span "Guardar" at bounding box center [100, 316] width 37 height 9
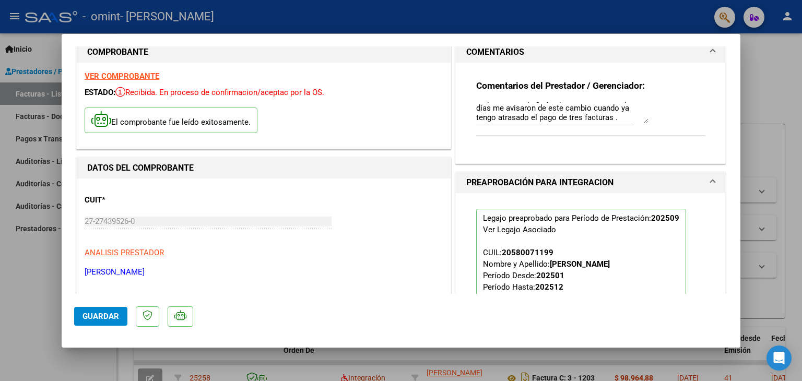
scroll to position [7, 0]
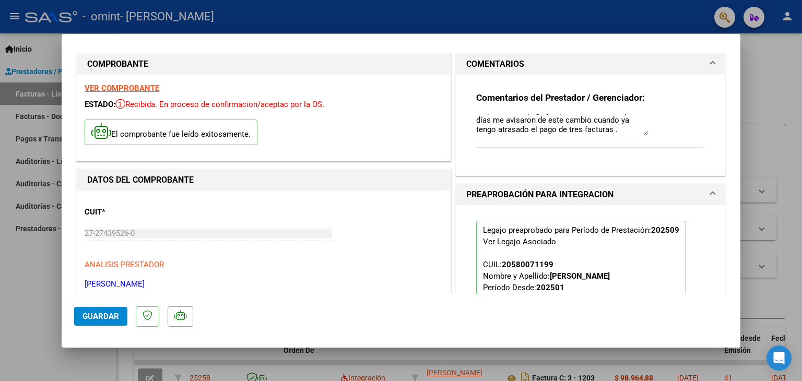
click at [759, 76] on div at bounding box center [401, 190] width 802 height 381
type input "$ 0,00"
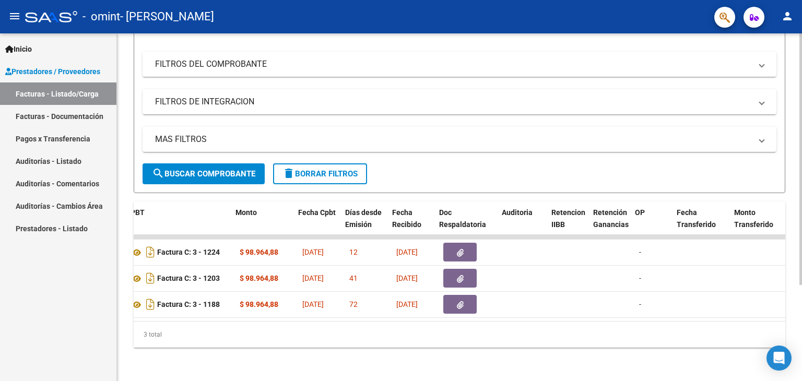
scroll to position [0, 379]
